Goal: Information Seeking & Learning: Learn about a topic

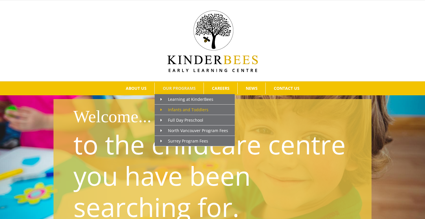
click at [177, 110] on span "Infants and Toddlers" at bounding box center [185, 109] width 48 height 5
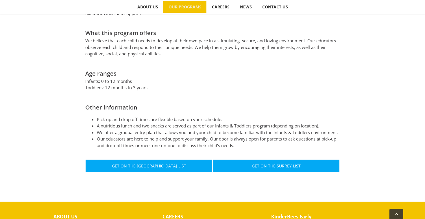
scroll to position [273, 0]
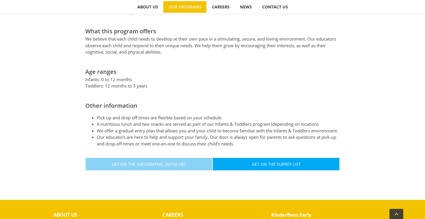
click at [189, 166] on link "Get On The [GEOGRAPHIC_DATA] List" at bounding box center [148, 163] width 127 height 13
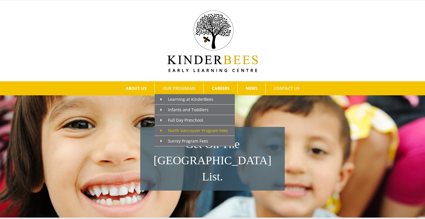
click at [187, 131] on span "North Vancouver Program Fees" at bounding box center [195, 130] width 68 height 5
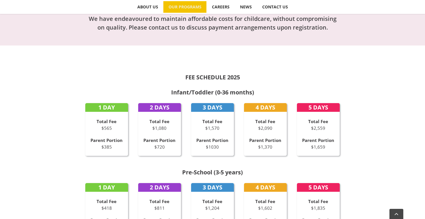
scroll to position [213, 0]
click at [164, 131] on p "Total Fee $1,080" at bounding box center [159, 124] width 43 height 13
click at [324, 130] on p "Total Fee $2,559" at bounding box center [318, 124] width 43 height 13
drag, startPoint x: 329, startPoint y: 148, endPoint x: 309, endPoint y: 148, distance: 20.0
click at [309, 148] on p "Parent Portion $1,659" at bounding box center [318, 143] width 43 height 13
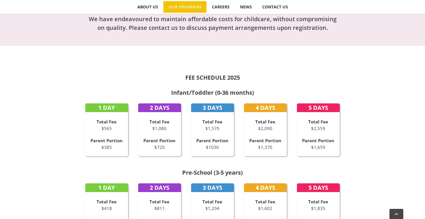
drag, startPoint x: 221, startPoint y: 146, endPoint x: 206, endPoint y: 146, distance: 15.0
click at [206, 146] on p "Parent Portion $1030" at bounding box center [212, 143] width 43 height 13
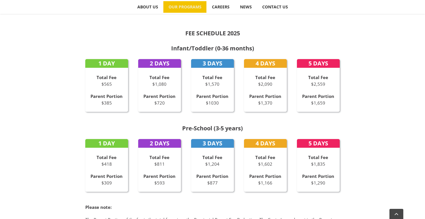
scroll to position [0, 0]
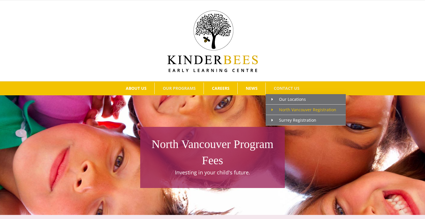
click at [292, 111] on span "North Vancouver Registration" at bounding box center [304, 109] width 65 height 5
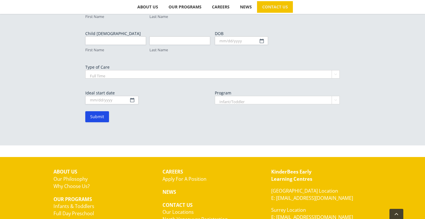
scroll to position [400, 0]
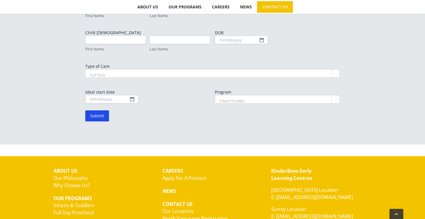
click at [185, 207] on link "Our Locations" at bounding box center [178, 210] width 31 height 7
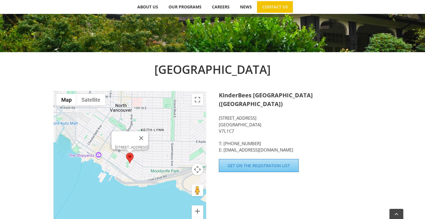
scroll to position [161, 0]
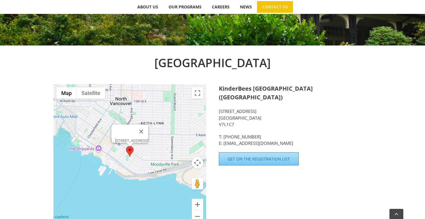
drag, startPoint x: 237, startPoint y: 117, endPoint x: 217, endPoint y: 103, distance: 24.2
click at [217, 103] on div "[GEOGRAPHIC_DATA] ← Move left → Move right ↑ Move up ↓ Move down + Zoom in - Zo…" at bounding box center [213, 144] width 318 height 180
click at [235, 108] on p "[STREET_ADDRESS]" at bounding box center [295, 118] width 153 height 20
drag, startPoint x: 252, startPoint y: 109, endPoint x: 220, endPoint y: 103, distance: 33.4
click at [220, 108] on p "[STREET_ADDRESS]" at bounding box center [295, 118] width 153 height 20
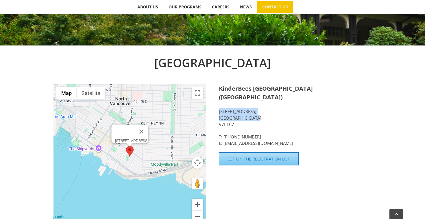
copy p "[STREET_ADDRESS]"
click at [300, 121] on div "KinderBees [GEOGRAPHIC_DATA] ([GEOGRAPHIC_DATA]) [STREET_ADDRESS] T: [PHONE_NUM…" at bounding box center [295, 115] width 153 height 62
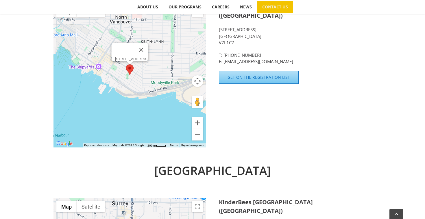
scroll to position [244, 0]
